Goal: Find specific page/section: Find specific page/section

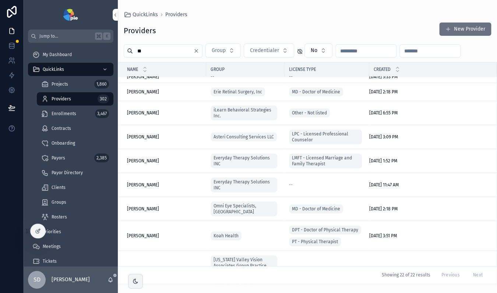
scroll to position [78, 0]
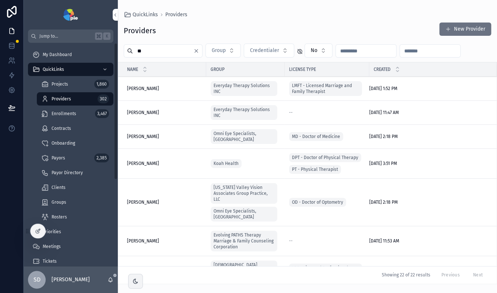
click at [79, 97] on div "Providers 302" at bounding box center [75, 99] width 68 height 12
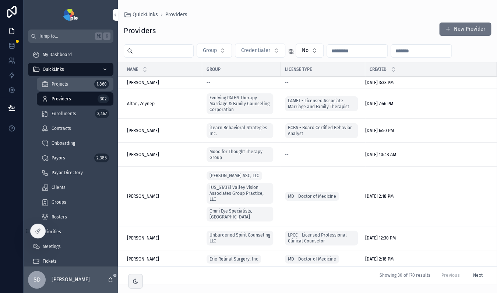
click at [82, 84] on div "Projects 1,860" at bounding box center [75, 84] width 68 height 12
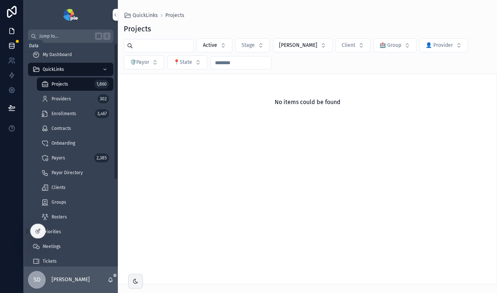
click at [13, 46] on icon at bounding box center [11, 45] width 5 height 3
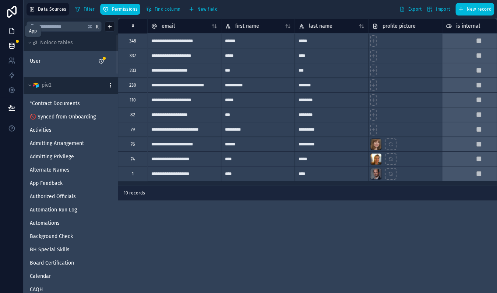
click at [10, 32] on icon at bounding box center [11, 30] width 7 height 7
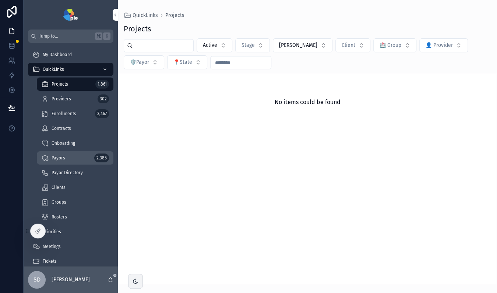
click at [73, 158] on div "Payors 2,385" at bounding box center [75, 158] width 68 height 12
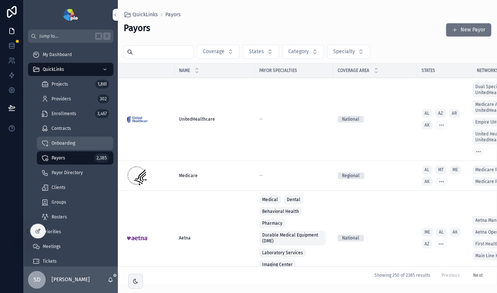
click at [76, 145] on div "Onboarding" at bounding box center [75, 143] width 68 height 12
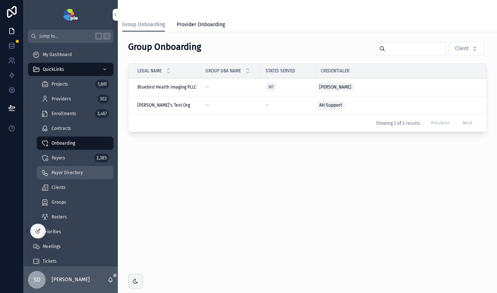
drag, startPoint x: 62, startPoint y: 185, endPoint x: 83, endPoint y: 171, distance: 24.6
click at [62, 185] on span "Clients" at bounding box center [59, 187] width 14 height 6
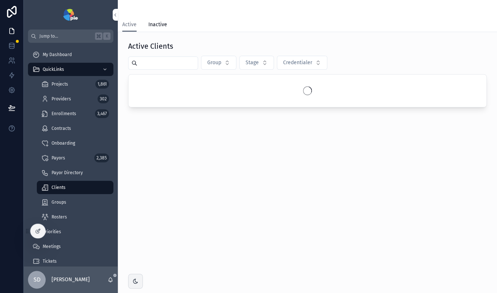
click at [165, 60] on input "scrollable content" at bounding box center [167, 63] width 60 height 10
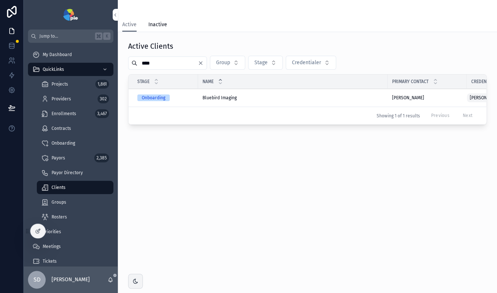
type input "****"
click at [185, 101] on td "Onboarding" at bounding box center [164, 98] width 70 height 18
click at [169, 98] on span "Onboarding" at bounding box center [153, 97] width 32 height 7
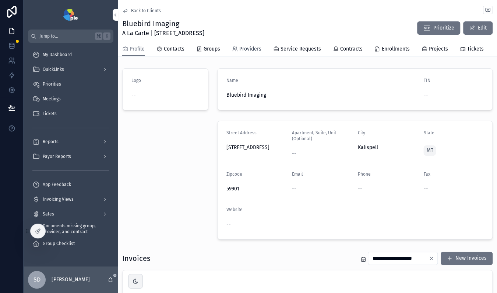
click at [249, 48] on span "Providers" at bounding box center [251, 48] width 22 height 7
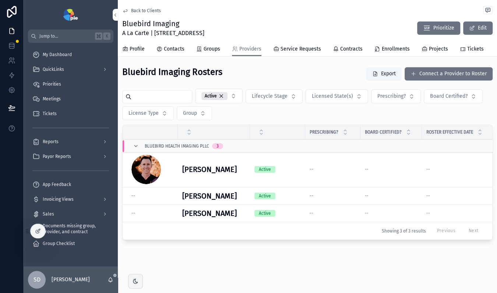
scroll to position [193, 0]
